Goal: Task Accomplishment & Management: Use online tool/utility

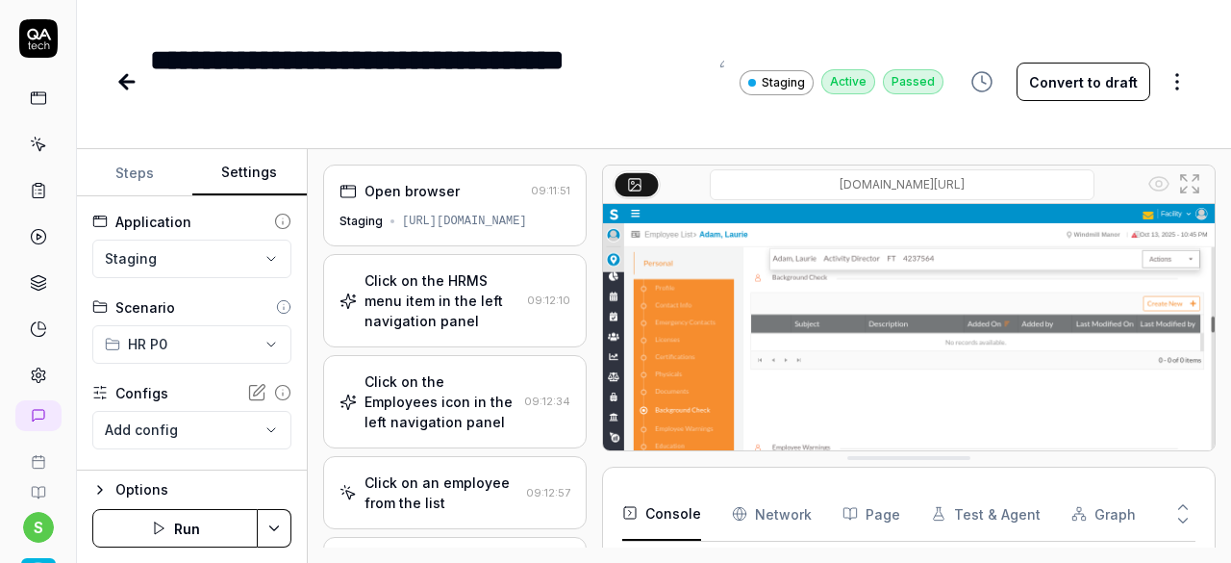
scroll to position [438, 0]
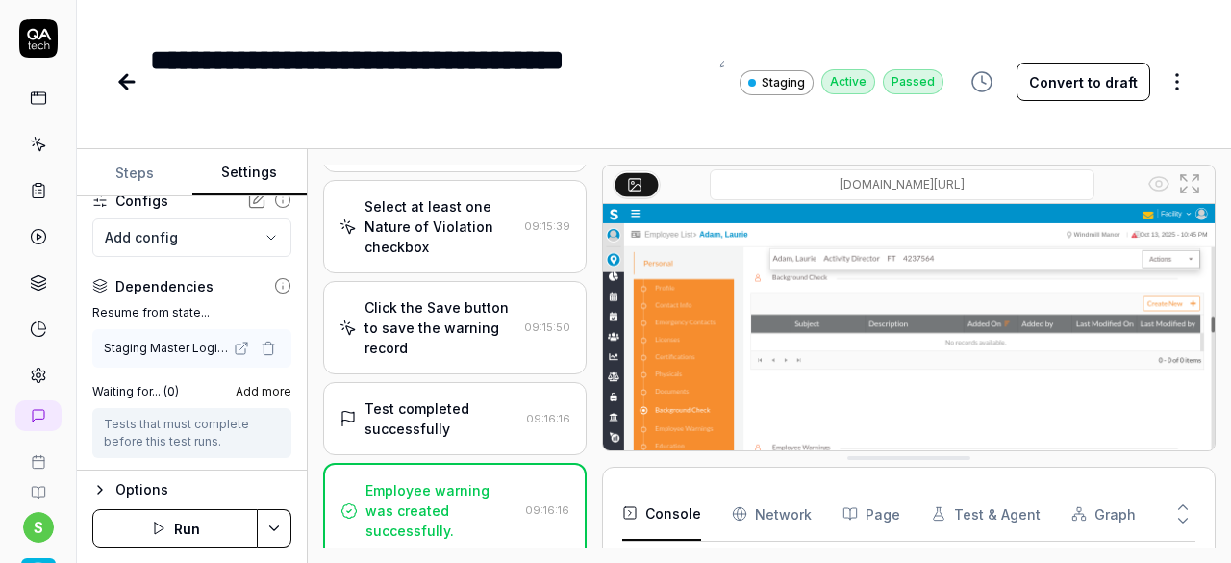
scroll to position [1245, 0]
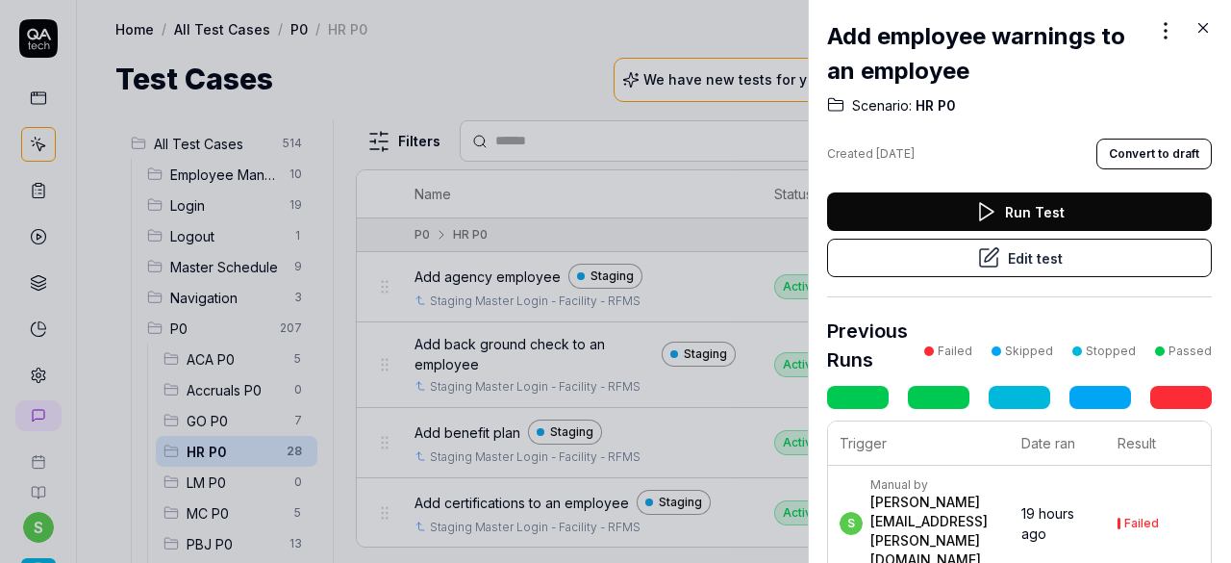
click at [1203, 27] on icon at bounding box center [1204, 28] width 9 height 9
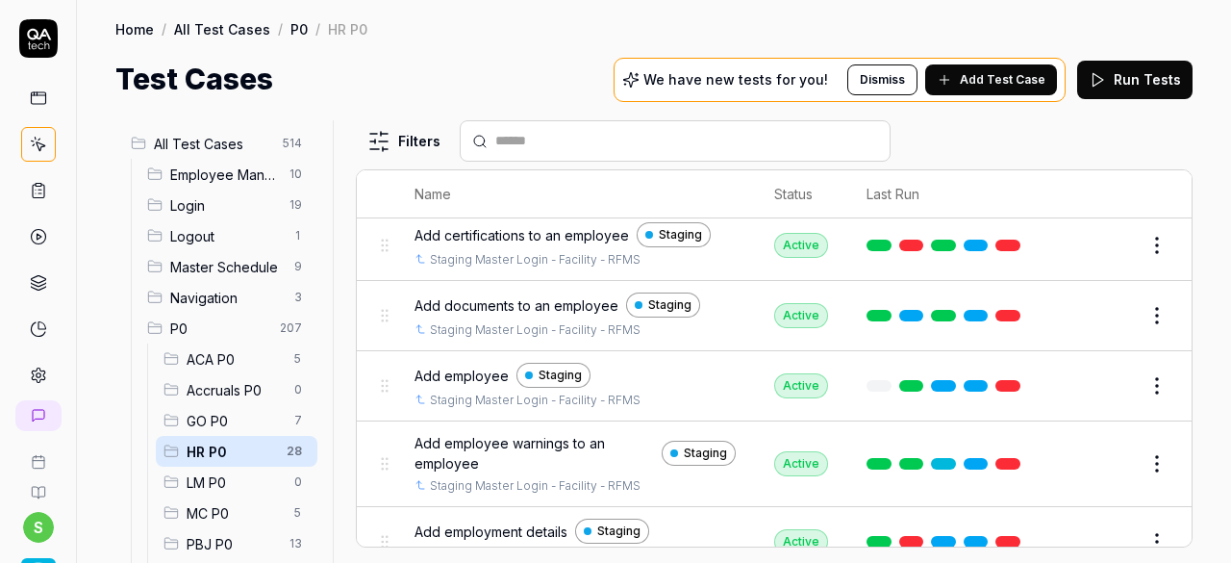
scroll to position [385, 0]
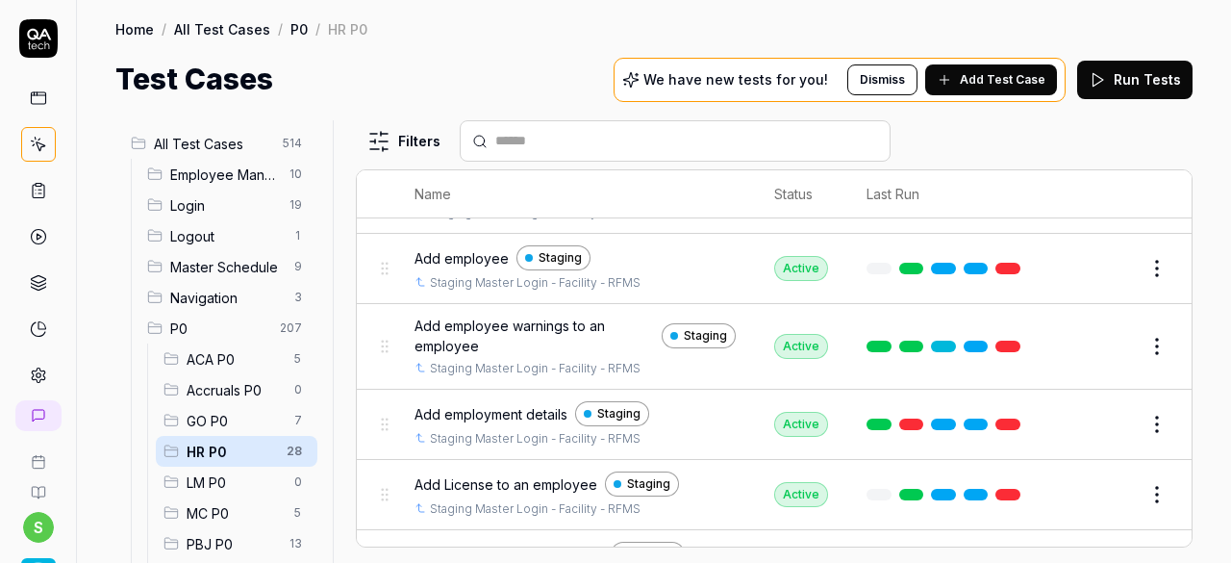
click at [496, 407] on span "Add employment details" at bounding box center [491, 414] width 153 height 20
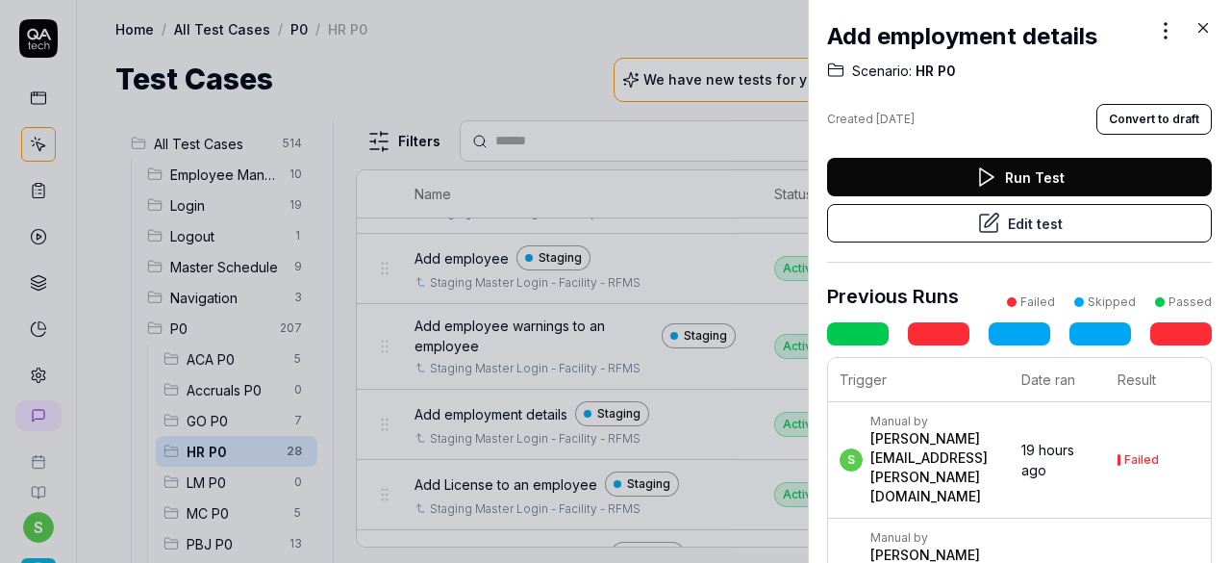
click at [1008, 225] on button "Edit test" at bounding box center [1019, 223] width 385 height 38
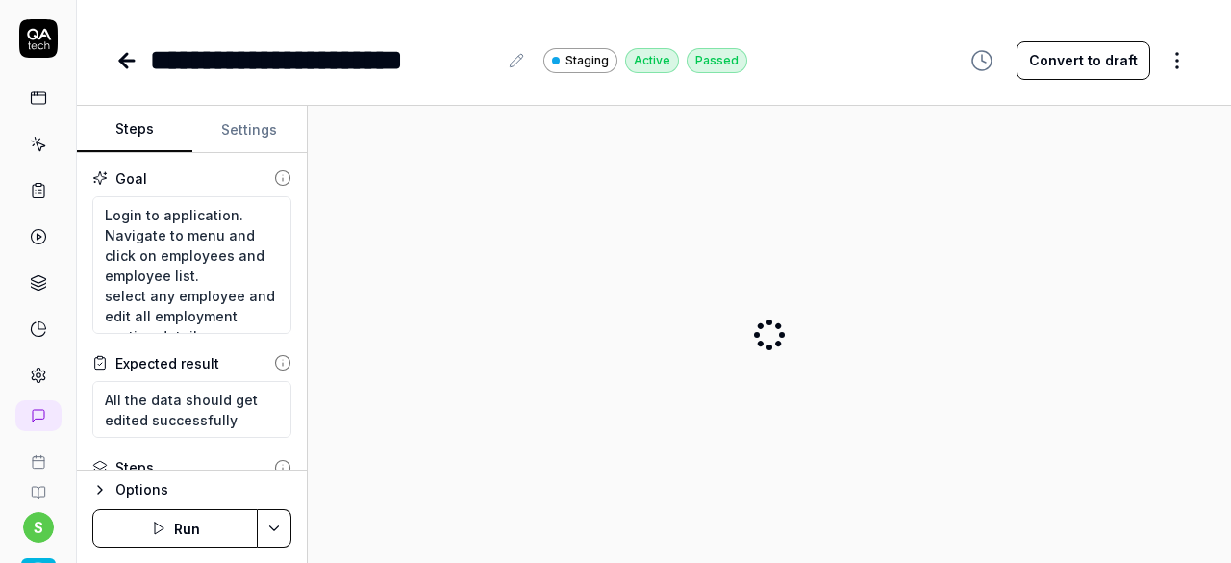
type textarea "*"
click at [260, 120] on button "Settings" at bounding box center [249, 130] width 115 height 46
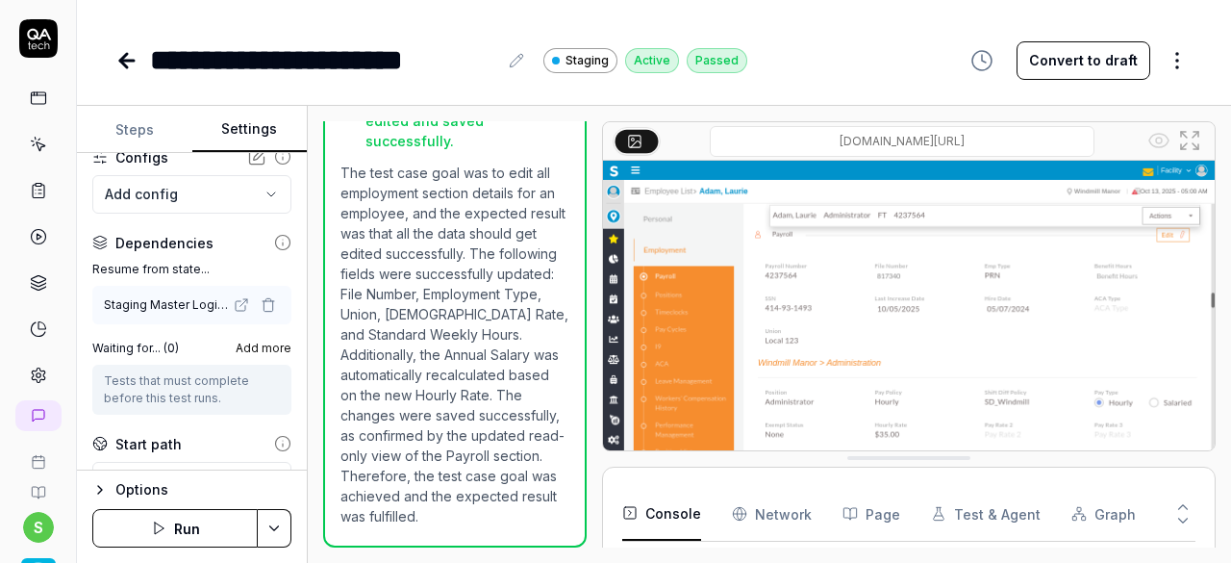
scroll to position [414, 0]
click at [264, 301] on icon "button" at bounding box center [268, 306] width 9 height 11
click at [282, 513] on html "**********" at bounding box center [615, 281] width 1231 height 563
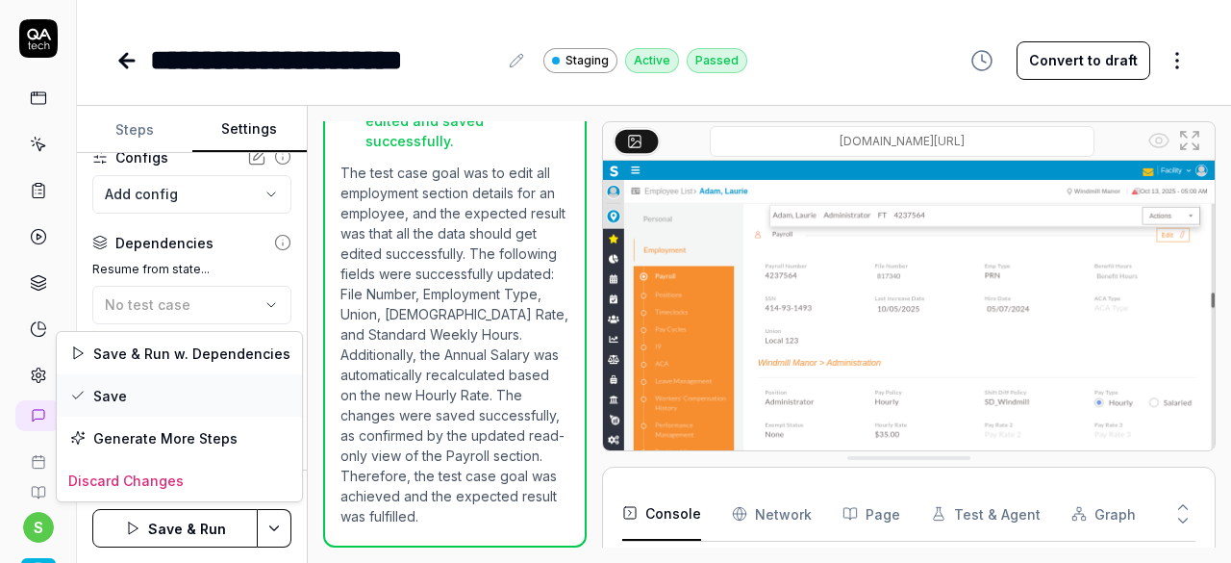
click at [125, 394] on div "Save" at bounding box center [179, 395] width 245 height 42
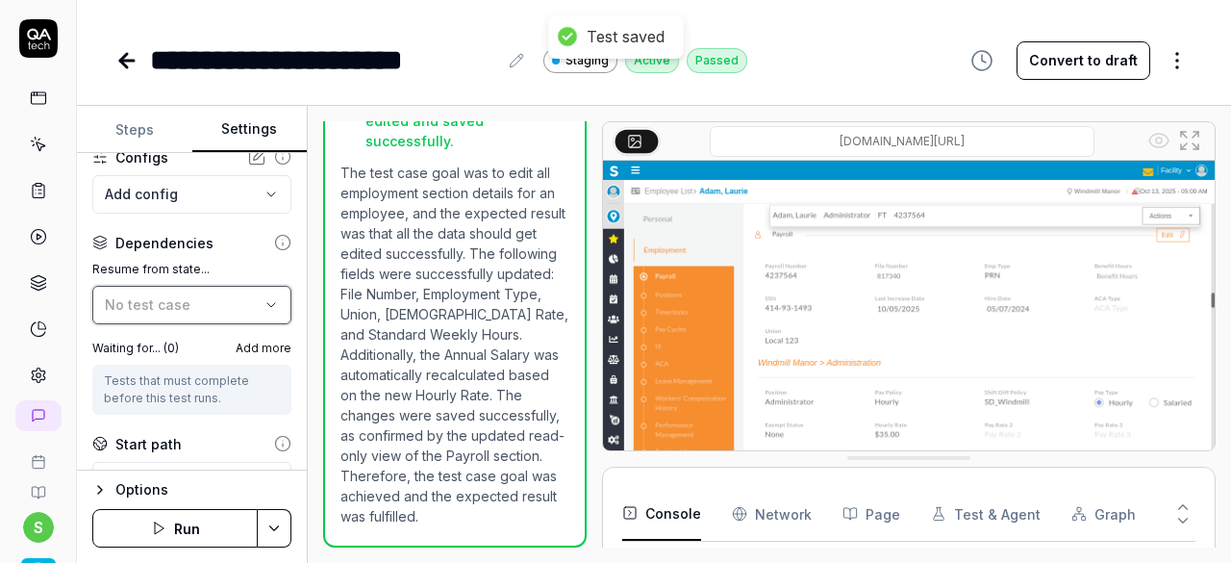
click at [248, 307] on button "No test case" at bounding box center [191, 305] width 199 height 38
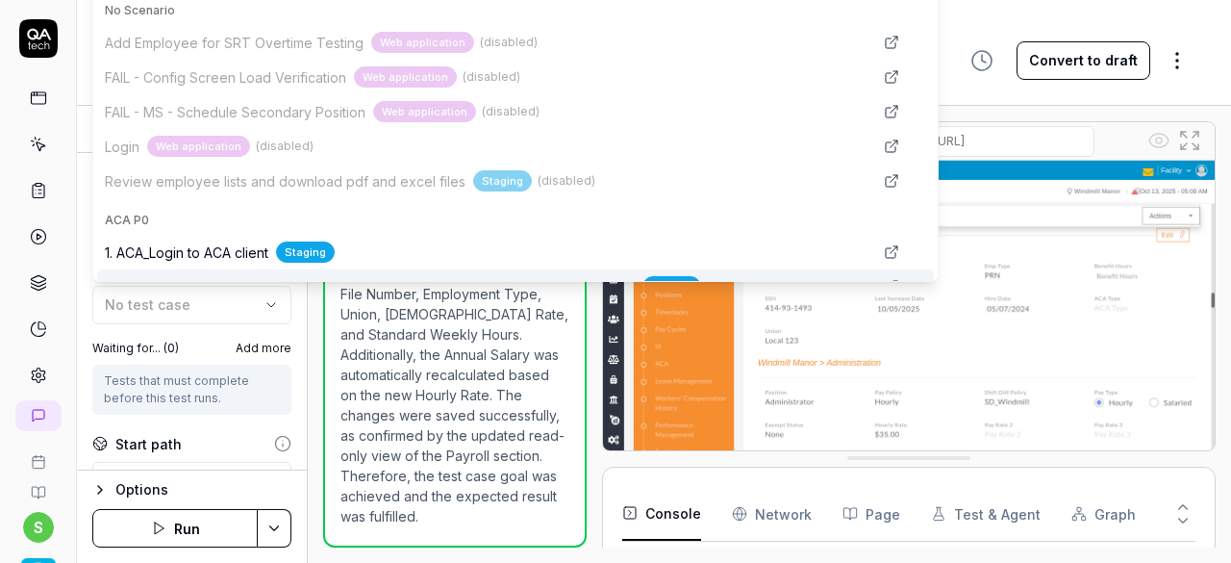
click at [915, 65] on div "**********" at bounding box center [653, 59] width 1077 height 43
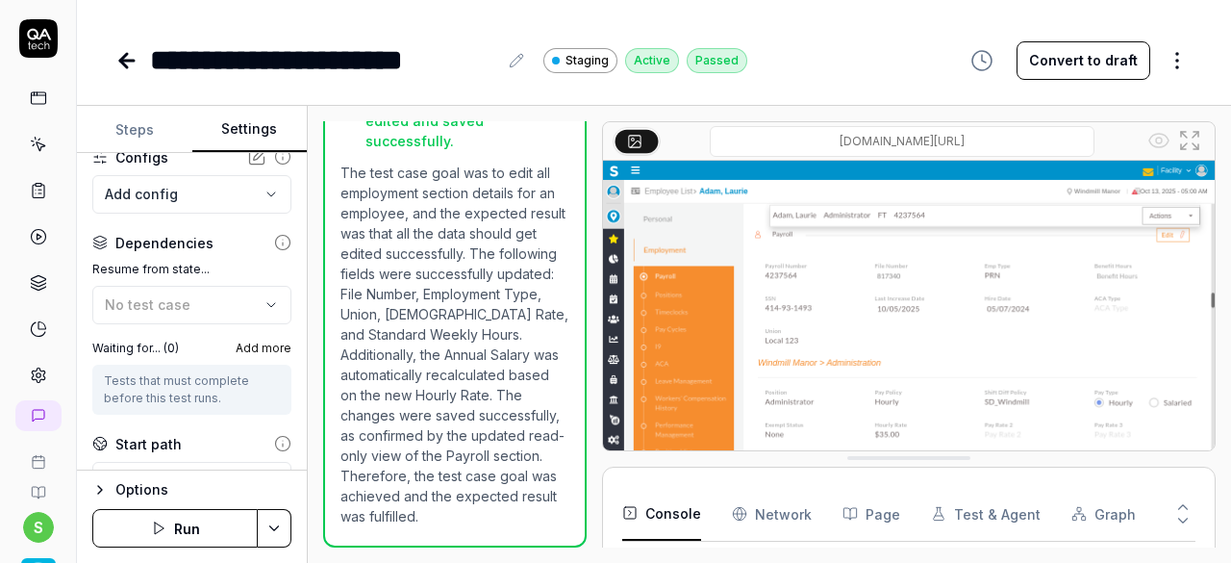
scroll to position [96, 0]
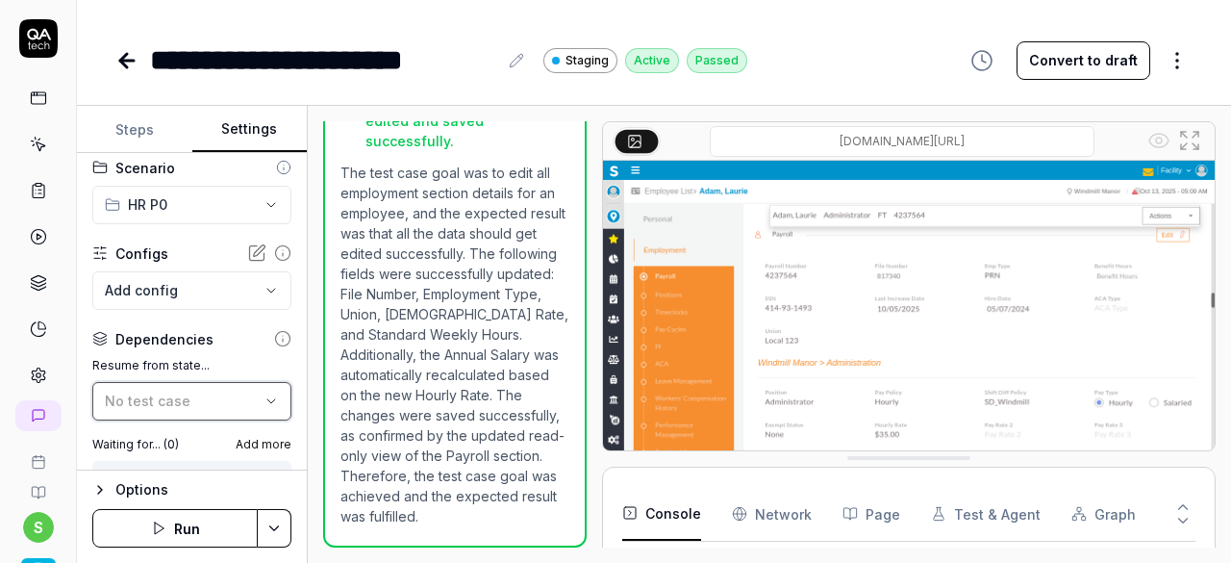
click at [192, 402] on div "No test case" at bounding box center [182, 401] width 155 height 20
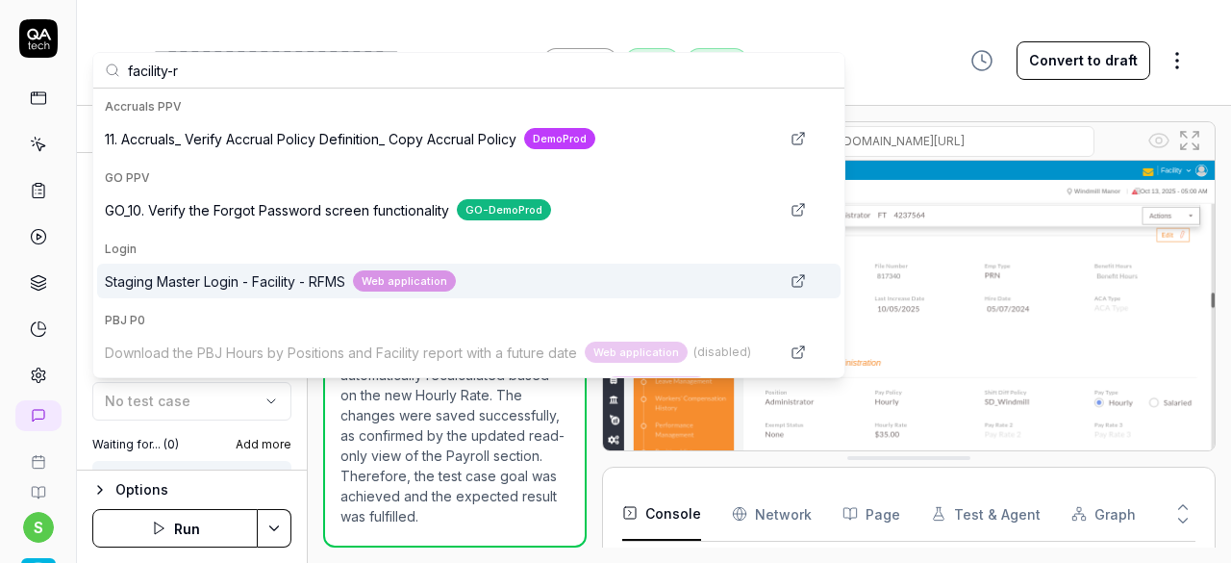
type input "facility-r"
click at [321, 280] on span "Staging Master Login - Facility - RFMS" at bounding box center [225, 281] width 241 height 20
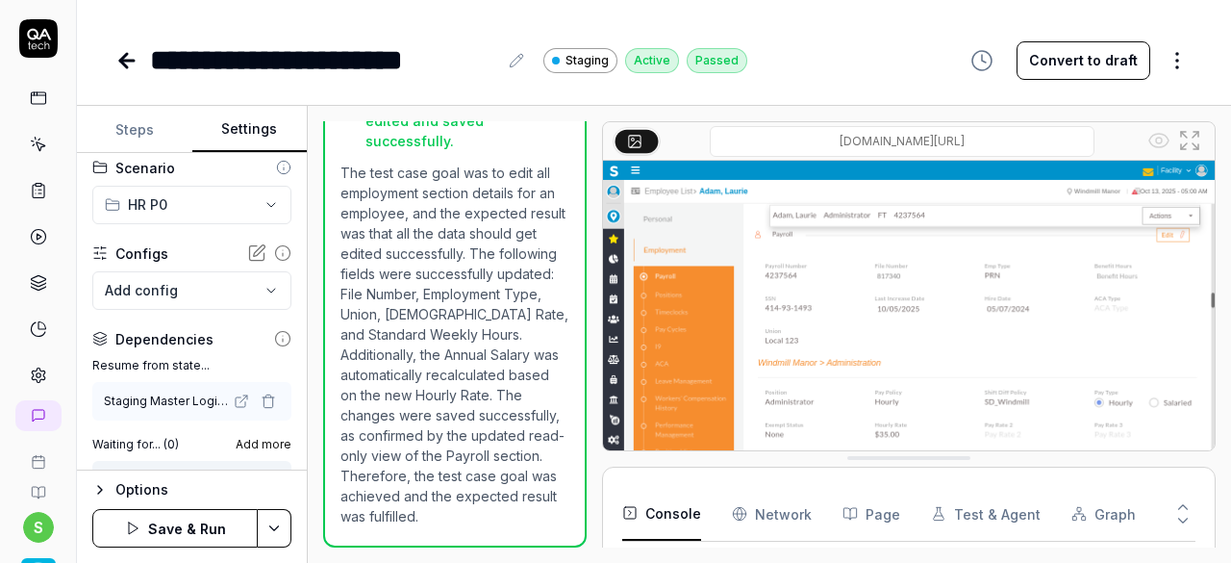
click at [213, 522] on button "Save & Run" at bounding box center [174, 528] width 165 height 38
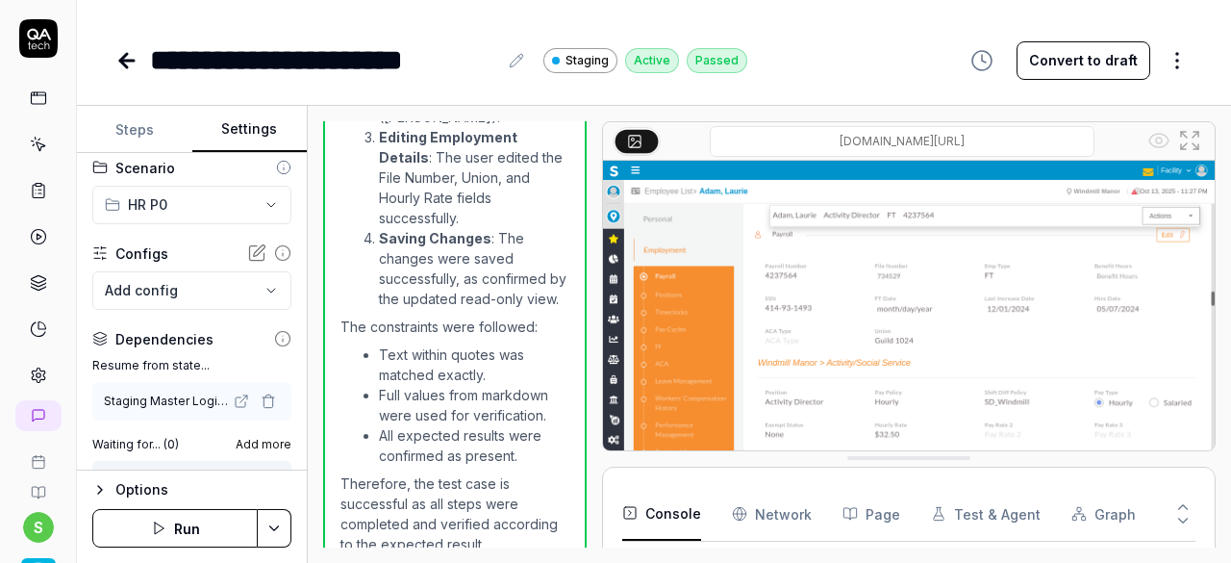
scroll to position [1713, 0]
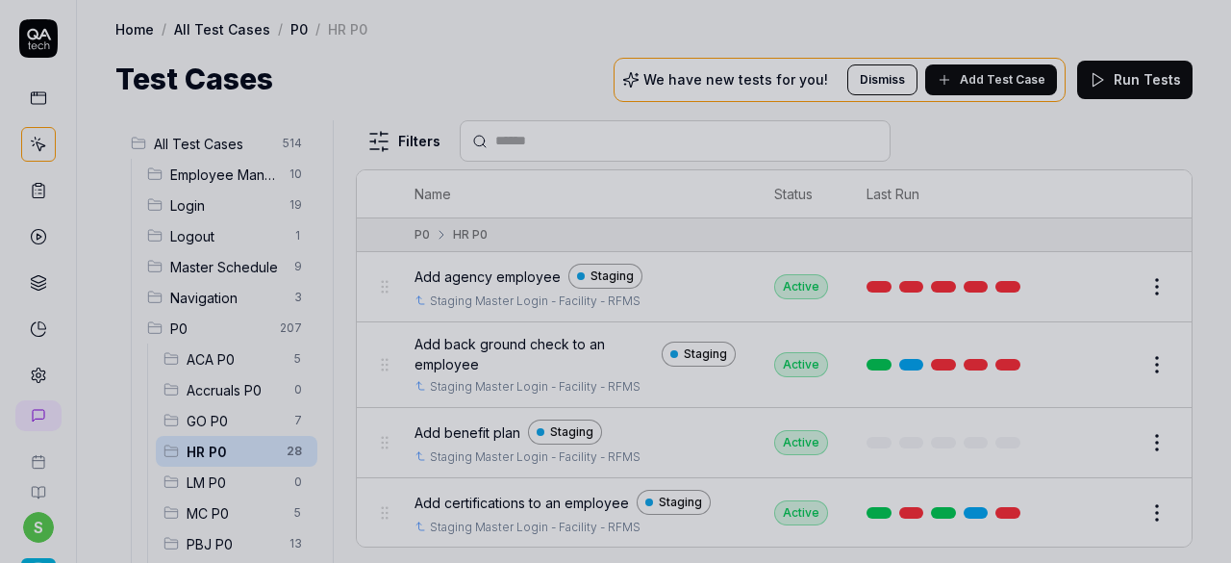
click at [527, 42] on div at bounding box center [615, 281] width 1231 height 563
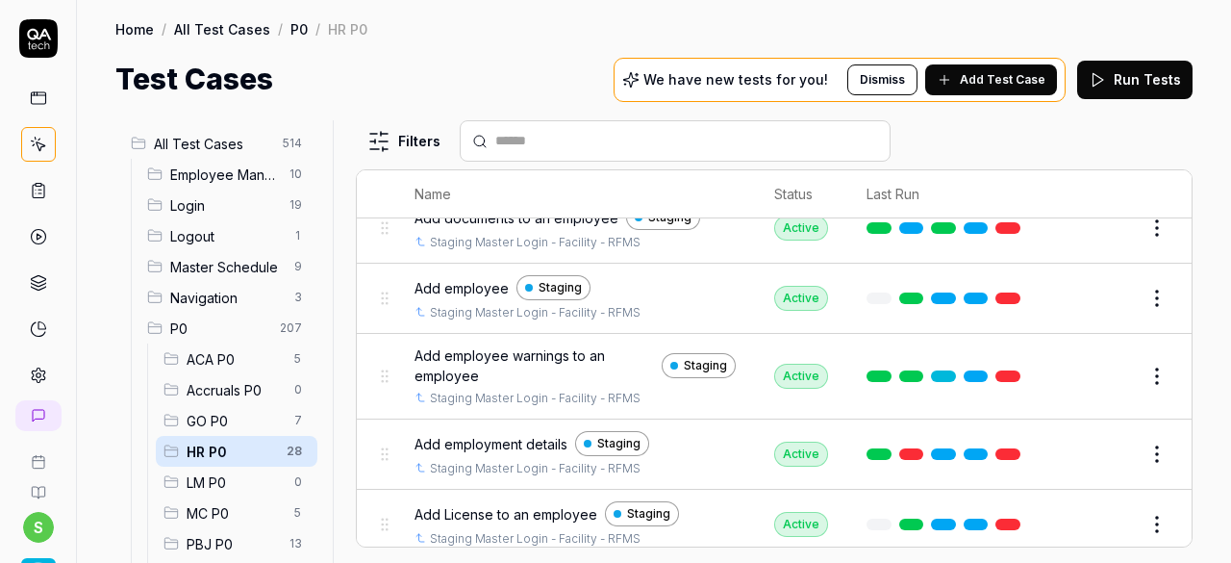
scroll to position [385, 0]
